Goal: Navigation & Orientation: Understand site structure

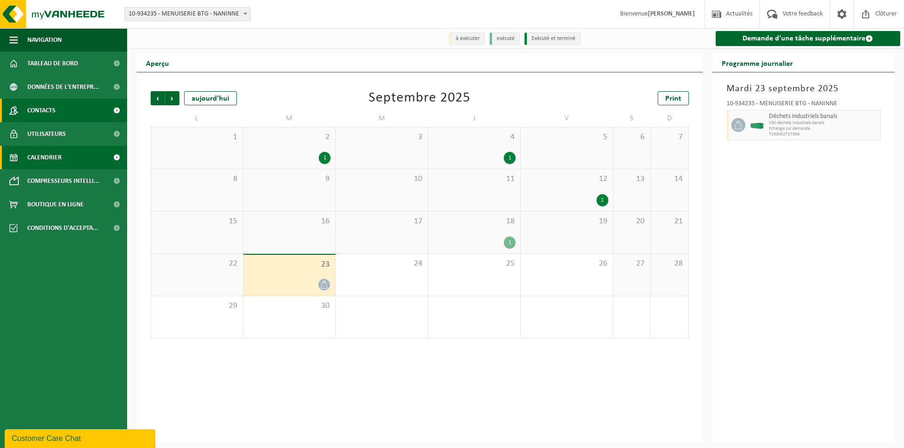
click at [52, 108] on span "Contacts" at bounding box center [41, 111] width 28 height 24
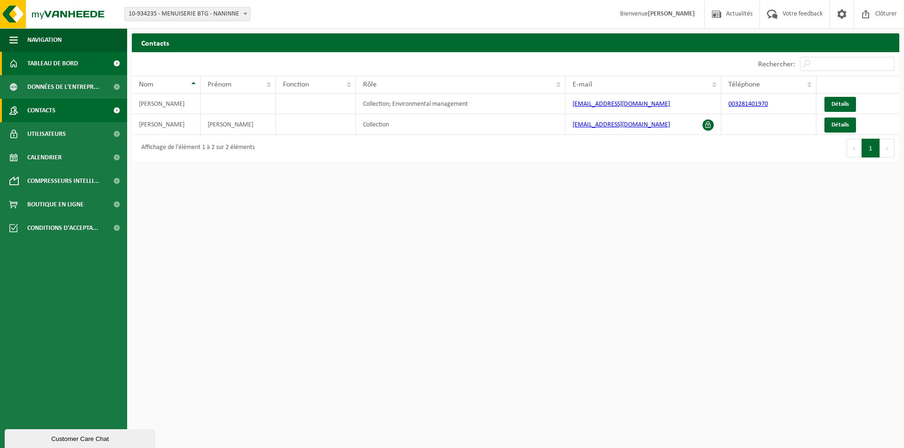
click at [61, 69] on span "Tableau de bord" at bounding box center [52, 64] width 51 height 24
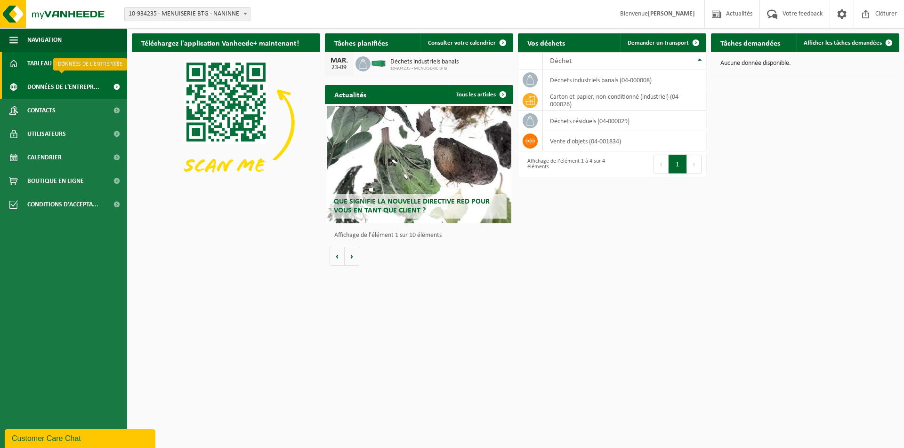
click at [68, 90] on span "Données de l'entrepr..." at bounding box center [63, 87] width 72 height 24
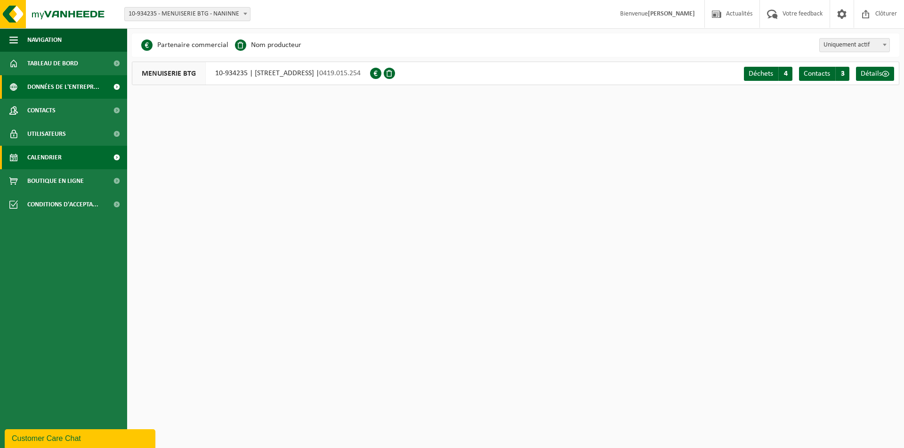
click at [61, 154] on span "Calendrier" at bounding box center [44, 158] width 34 height 24
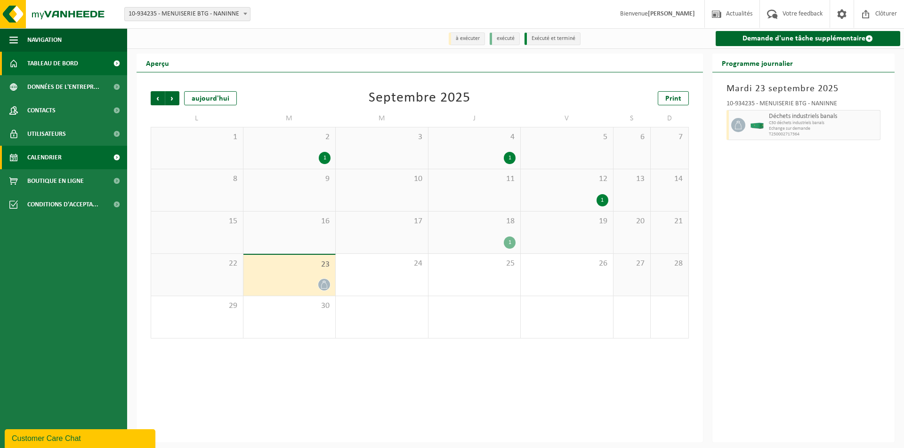
click at [91, 65] on link "Tableau de bord" at bounding box center [63, 64] width 127 height 24
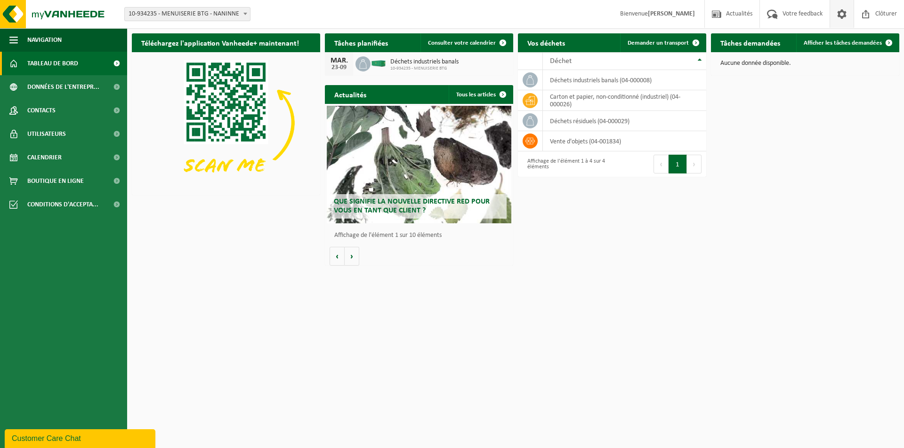
click at [844, 15] on span at bounding box center [841, 14] width 14 height 28
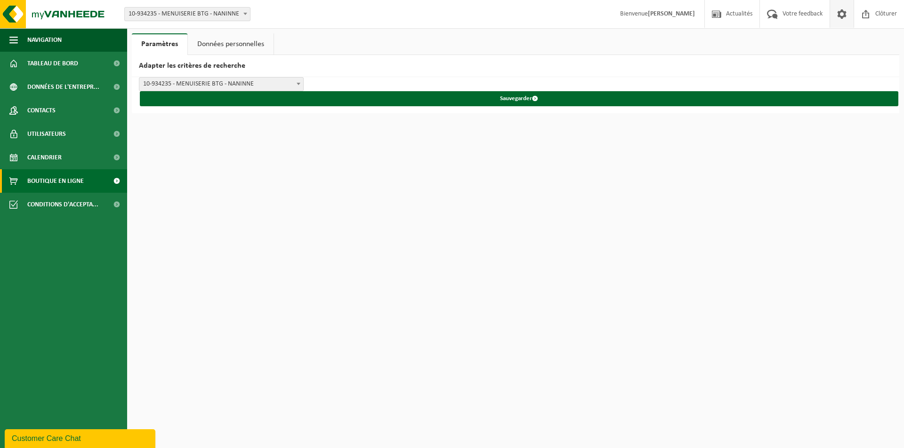
click at [48, 181] on span "Boutique en ligne" at bounding box center [55, 181] width 56 height 24
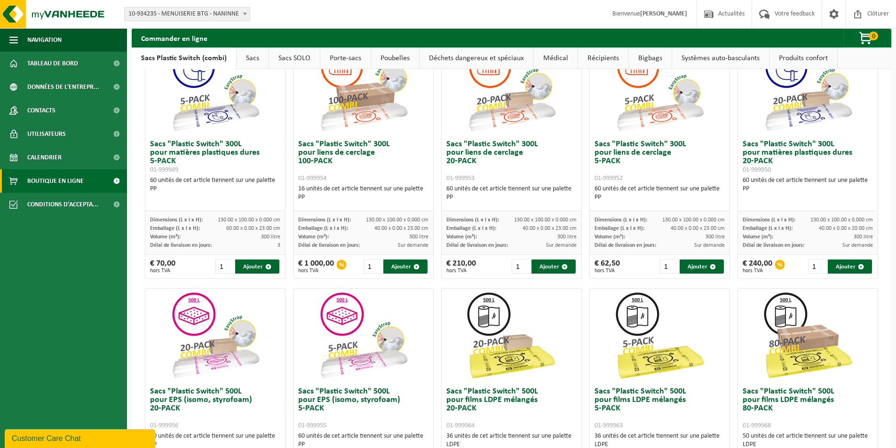
scroll to position [141, 0]
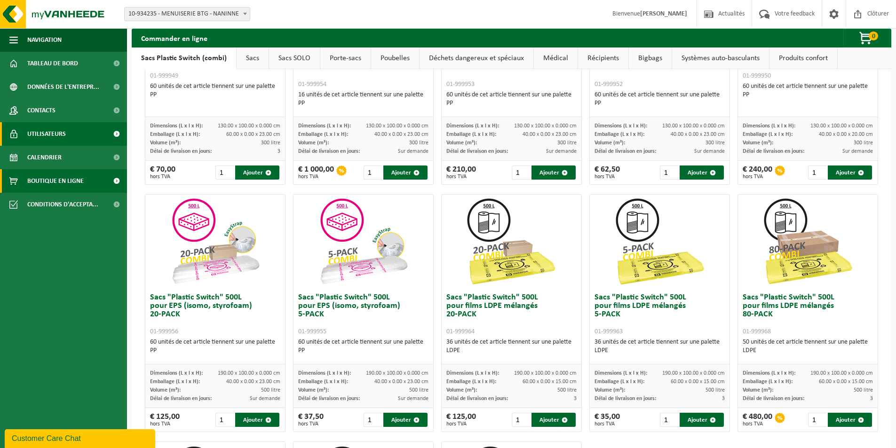
click at [55, 130] on span "Utilisateurs" at bounding box center [46, 134] width 39 height 24
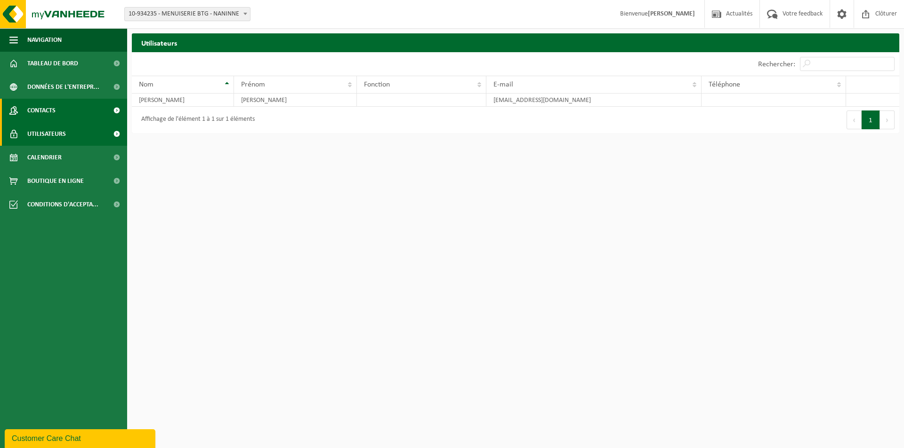
click at [67, 107] on link "Contacts" at bounding box center [63, 111] width 127 height 24
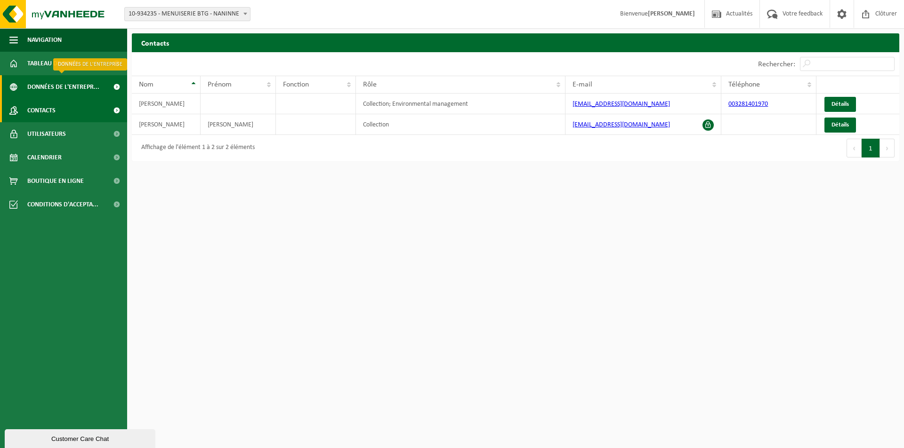
click at [62, 81] on span "Données de l'entrepr..." at bounding box center [63, 87] width 72 height 24
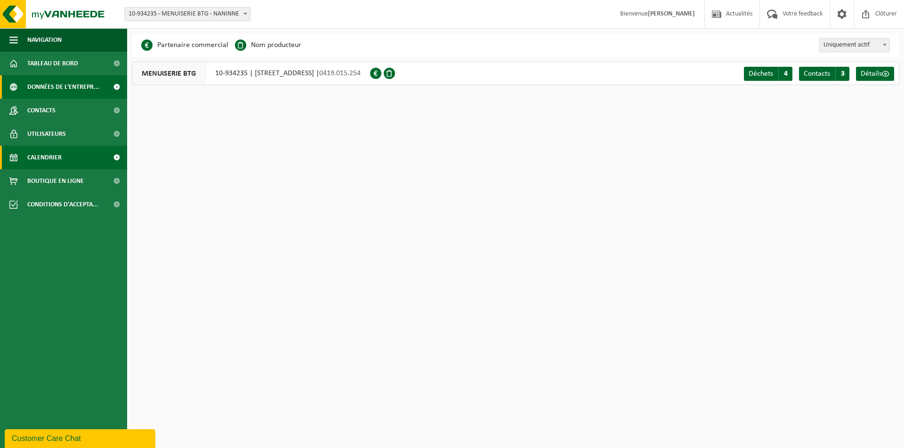
click at [53, 164] on span "Calendrier" at bounding box center [44, 158] width 34 height 24
